Goal: Information Seeking & Learning: Compare options

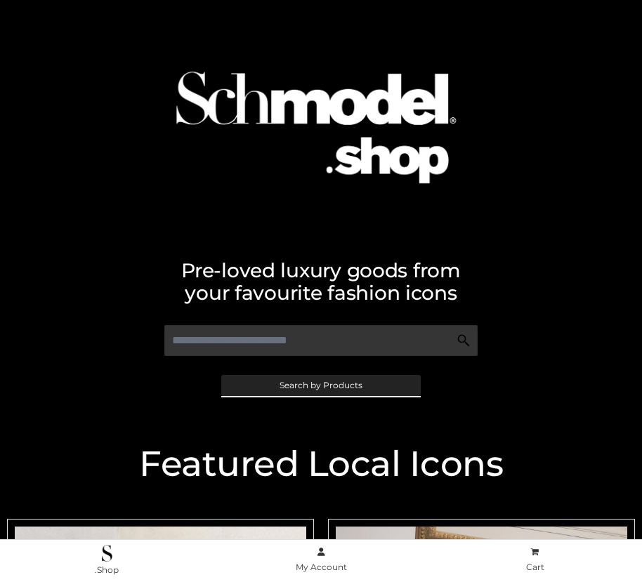
click at [320, 385] on span "Search by Products" at bounding box center [320, 385] width 83 height 8
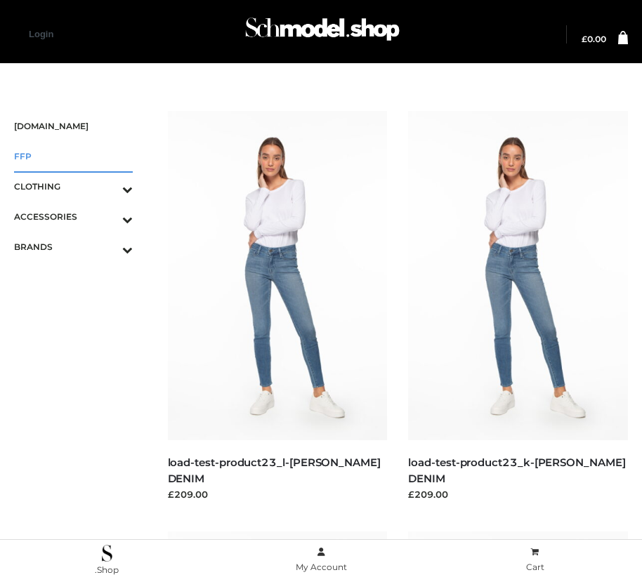
click at [73, 156] on span "FFP" at bounding box center [73, 156] width 119 height 16
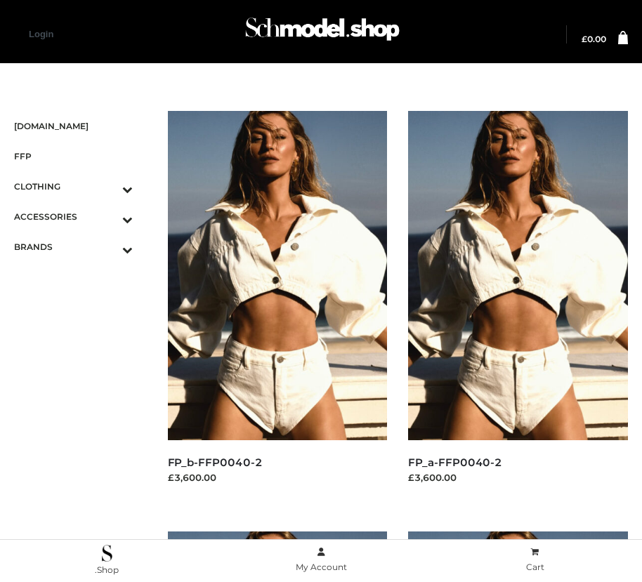
scroll to position [16, 0]
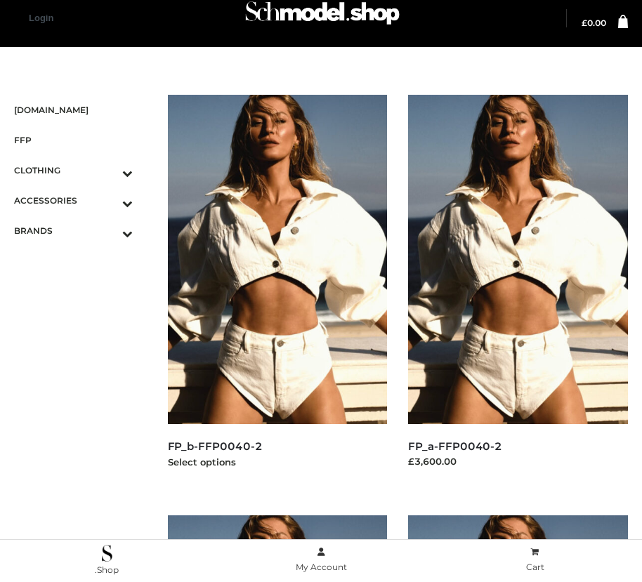
click at [277, 291] on img at bounding box center [278, 259] width 220 height 329
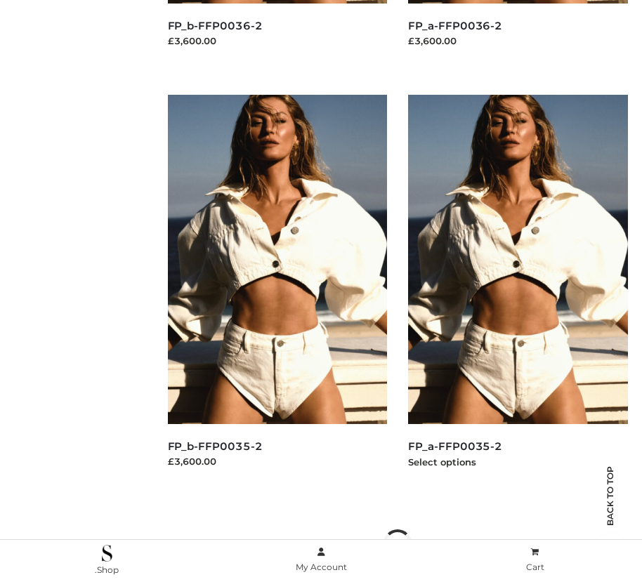
click at [517, 291] on img at bounding box center [518, 259] width 220 height 329
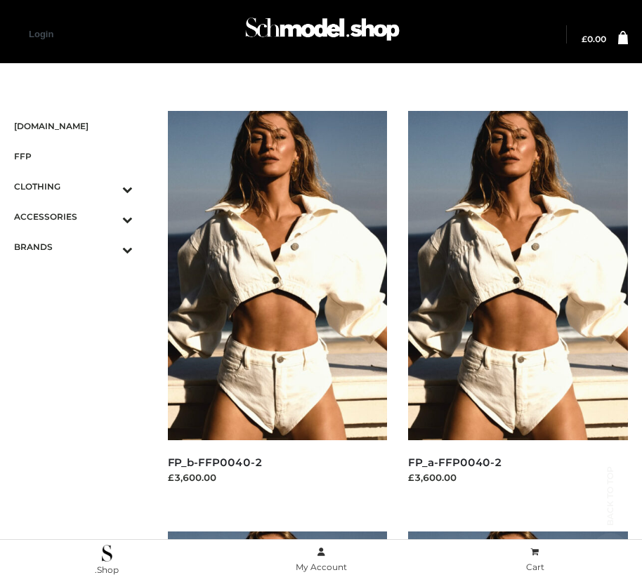
scroll to position [437, 0]
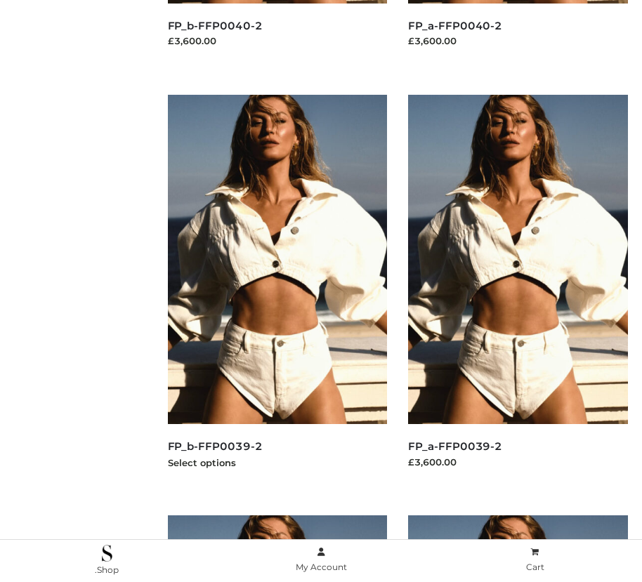
click at [277, 291] on img at bounding box center [278, 259] width 220 height 329
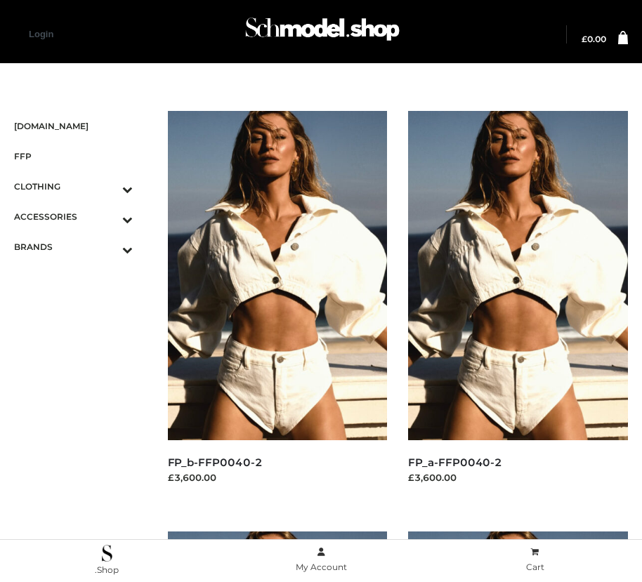
scroll to position [1277, 0]
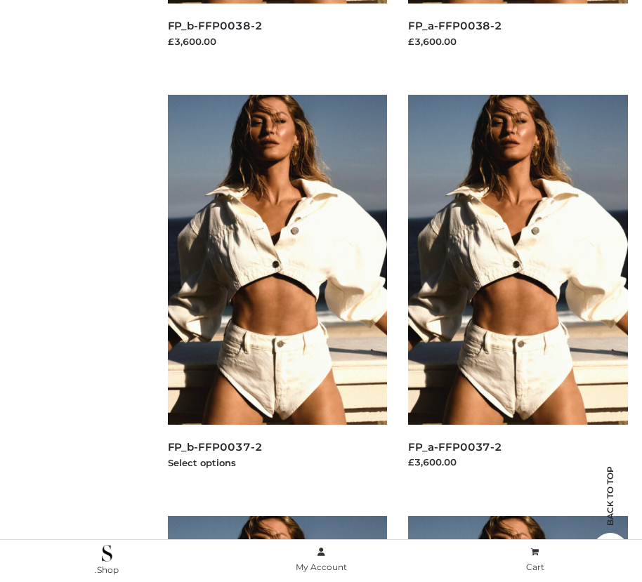
click at [277, 291] on img at bounding box center [278, 259] width 220 height 329
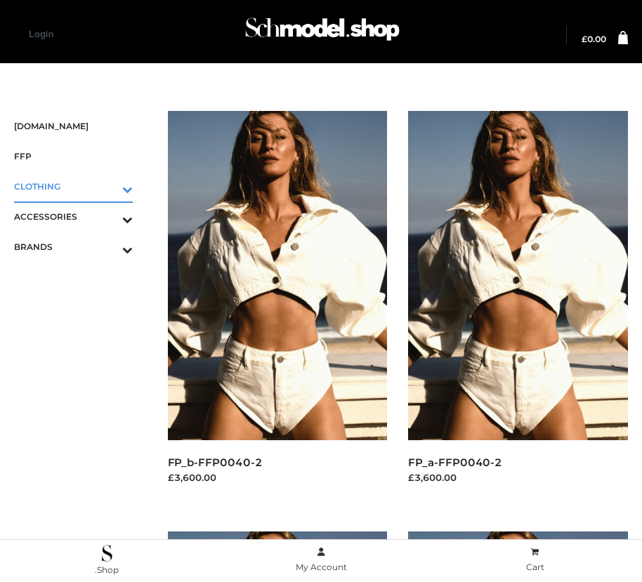
click at [107, 186] on icon "Toggle Submenu" at bounding box center [53, 189] width 157 height 16
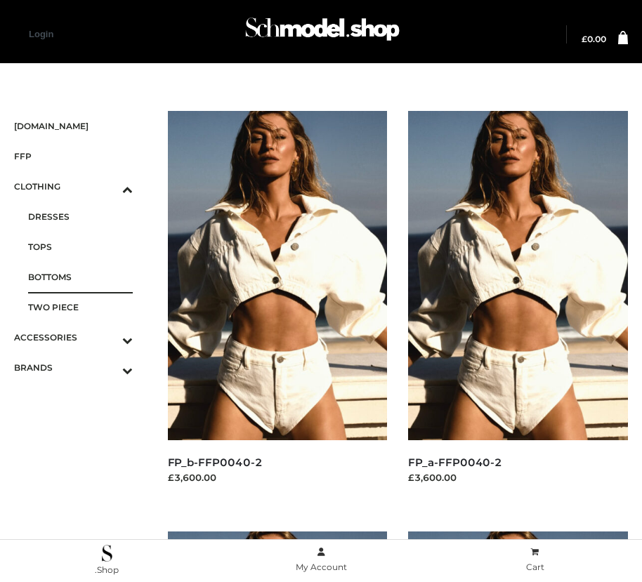
click at [80, 277] on span "BOTTOMS" at bounding box center [80, 277] width 105 height 16
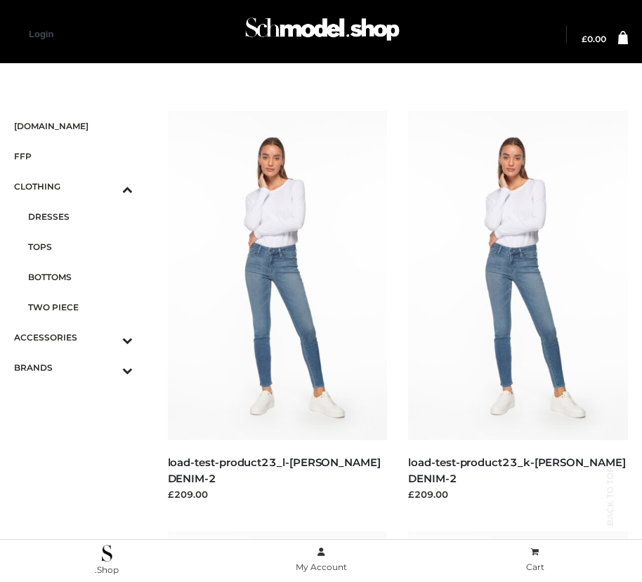
scroll to position [2119, 0]
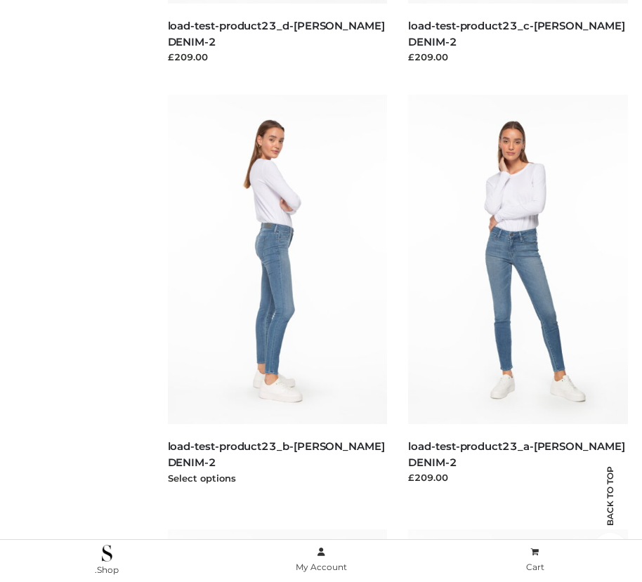
click at [277, 291] on img at bounding box center [278, 259] width 220 height 329
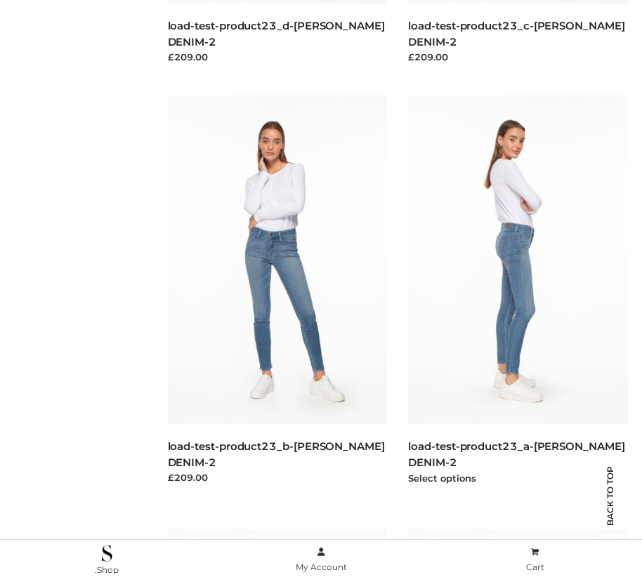
click at [517, 291] on img at bounding box center [518, 259] width 220 height 329
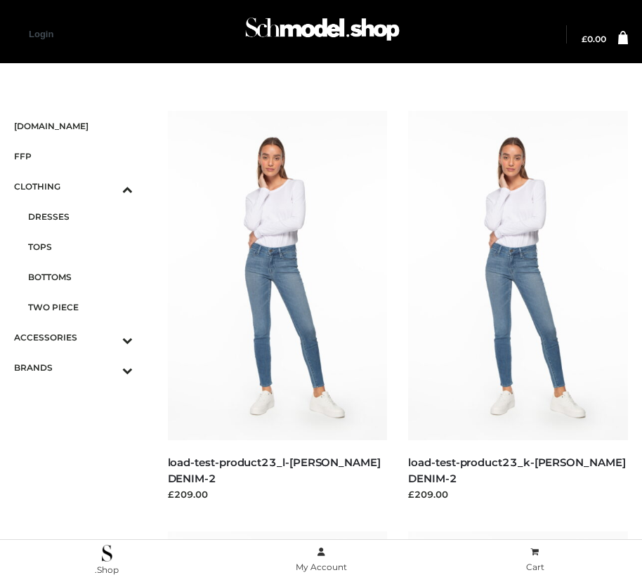
scroll to position [16, 0]
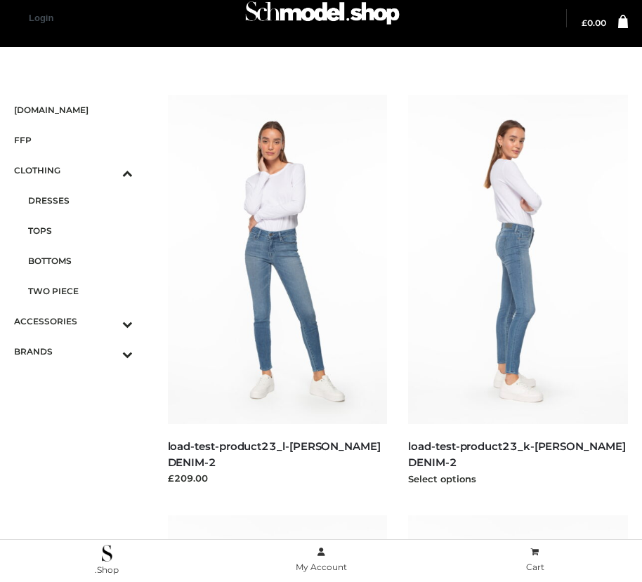
click at [517, 291] on img at bounding box center [518, 259] width 220 height 329
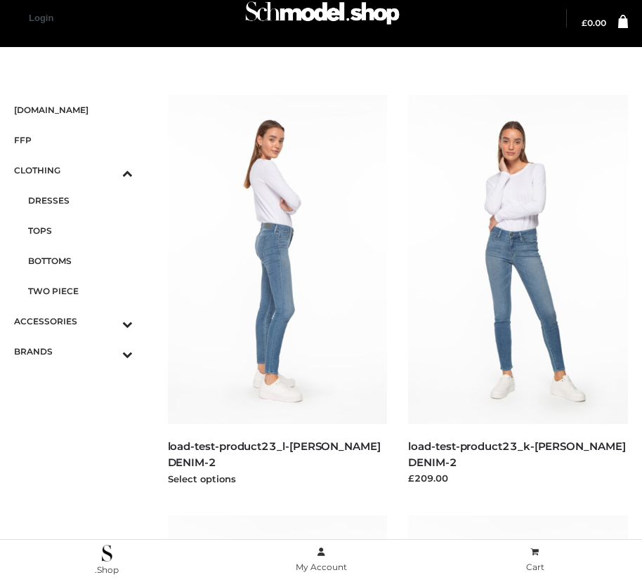
click at [277, 291] on img at bounding box center [278, 259] width 220 height 329
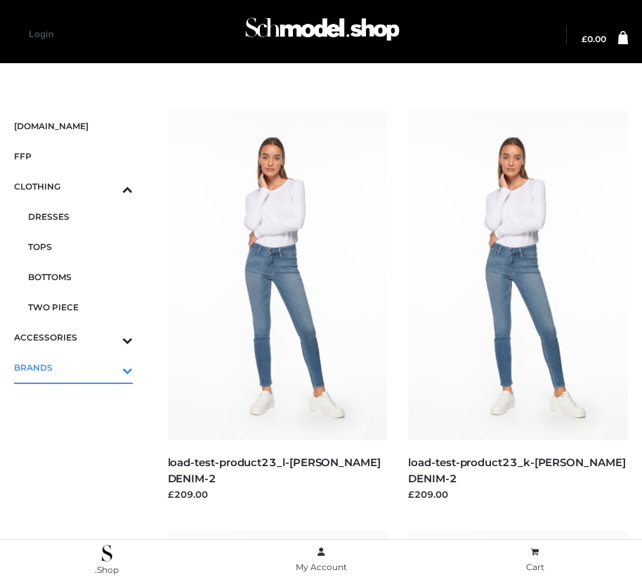
click at [107, 367] on icon "Toggle Submenu" at bounding box center [53, 370] width 157 height 16
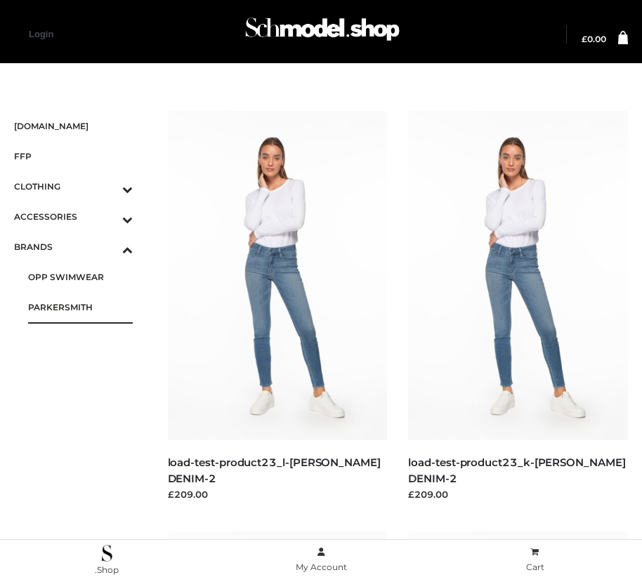
click at [80, 307] on span "PARKERSMITH" at bounding box center [80, 307] width 105 height 16
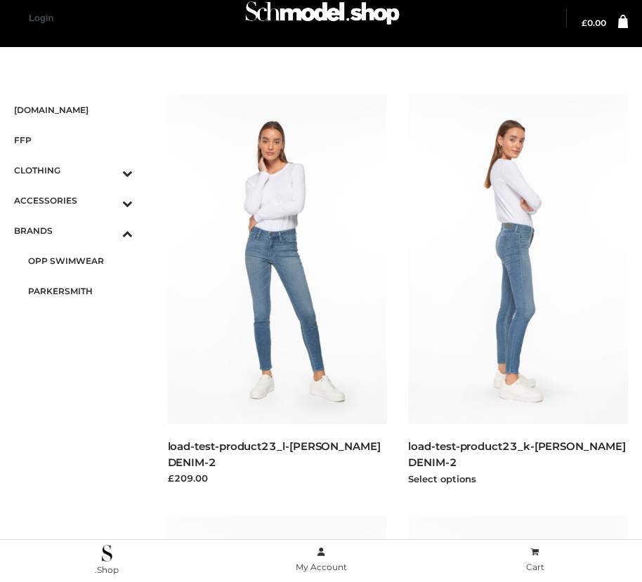
click at [517, 291] on img at bounding box center [518, 259] width 220 height 329
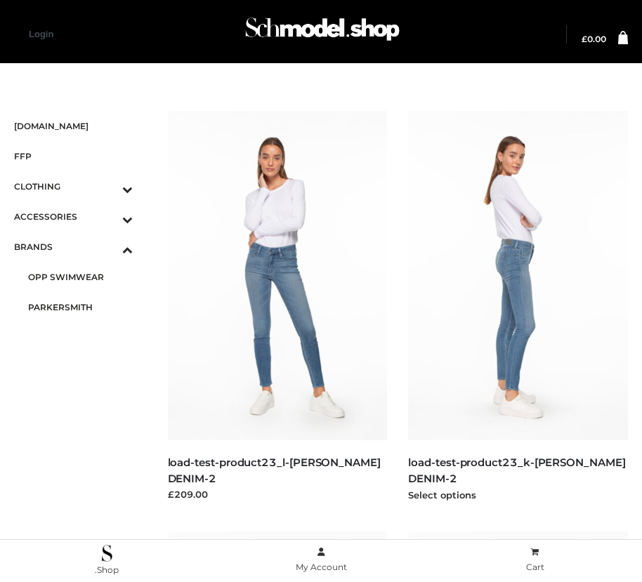
scroll to position [1277, 0]
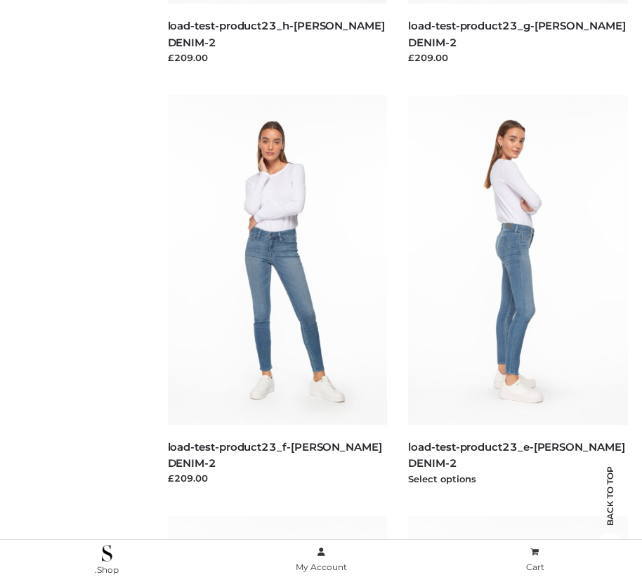
click at [517, 291] on img at bounding box center [518, 259] width 220 height 329
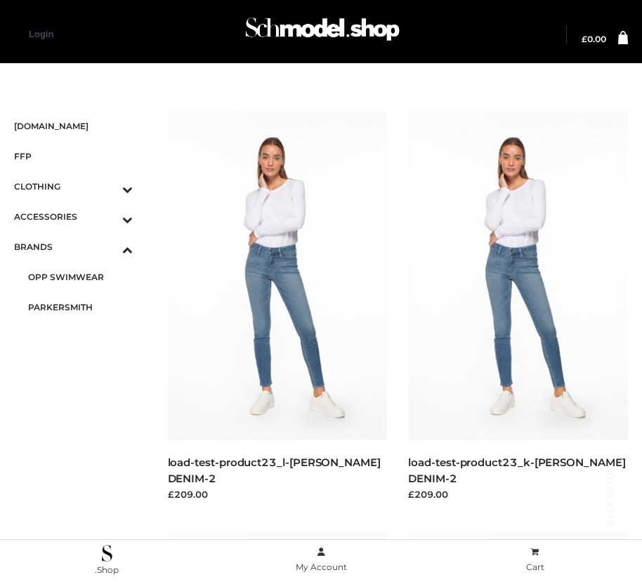
scroll to position [2119, 0]
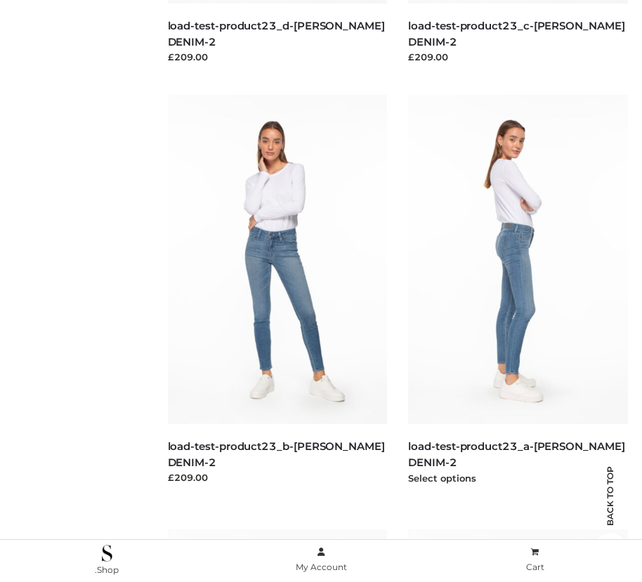
click at [517, 291] on img at bounding box center [518, 259] width 220 height 329
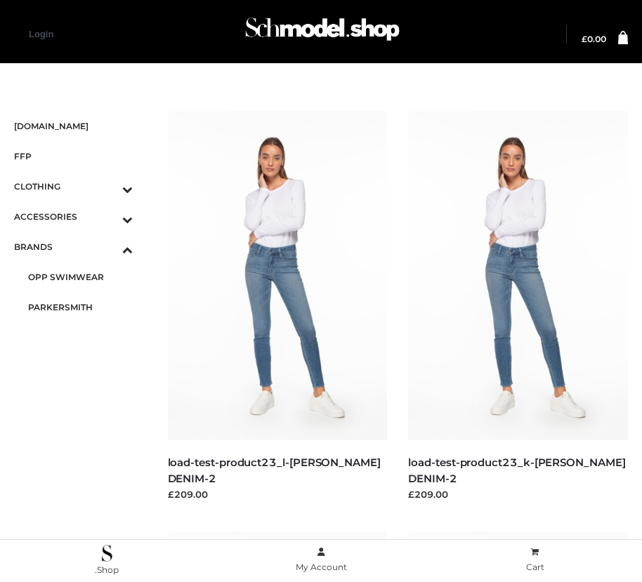
scroll to position [437, 0]
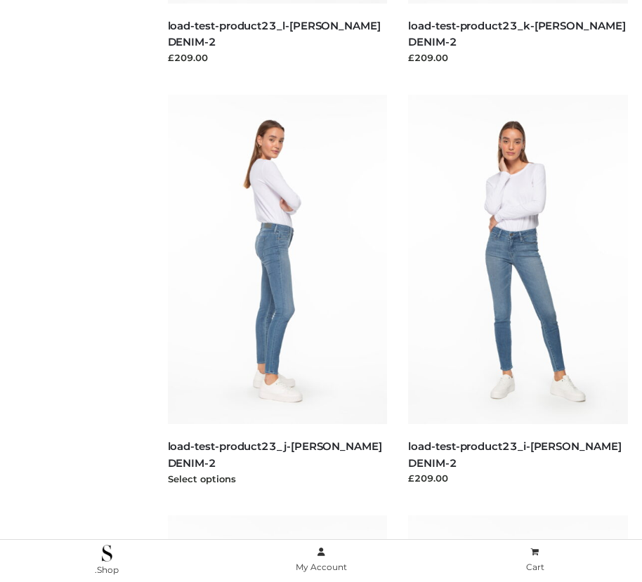
click at [277, 291] on img at bounding box center [278, 259] width 220 height 329
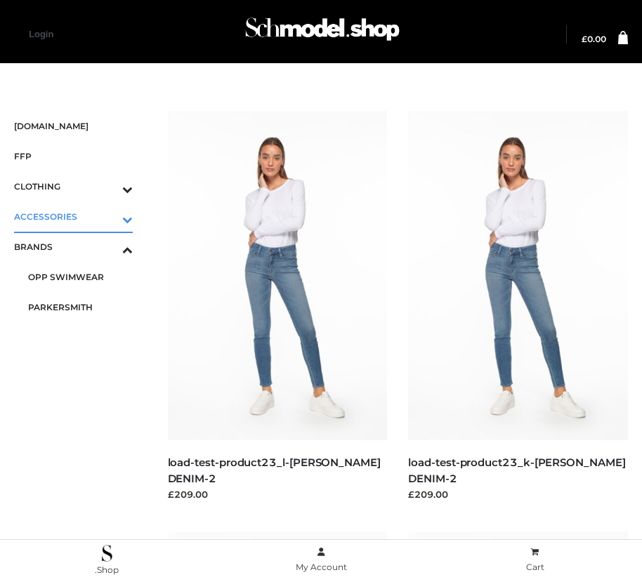
click at [107, 216] on icon "Toggle Submenu" at bounding box center [53, 219] width 157 height 16
click at [80, 246] on span "BAGS" at bounding box center [80, 247] width 105 height 16
